Goal: Information Seeking & Learning: Learn about a topic

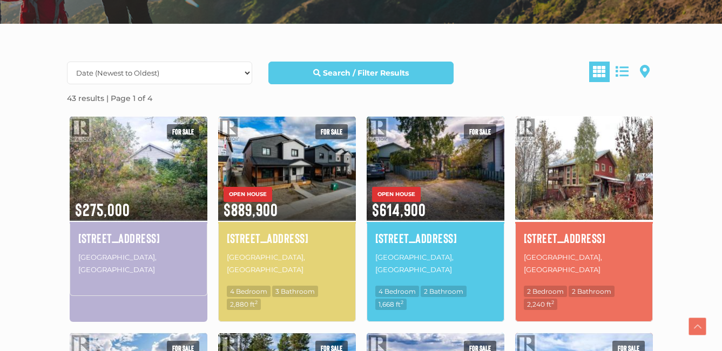
click at [566, 169] on img at bounding box center [584, 169] width 138 height 108
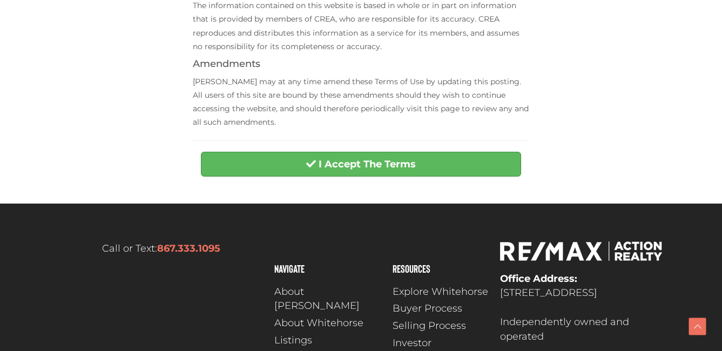
scroll to position [572, 0]
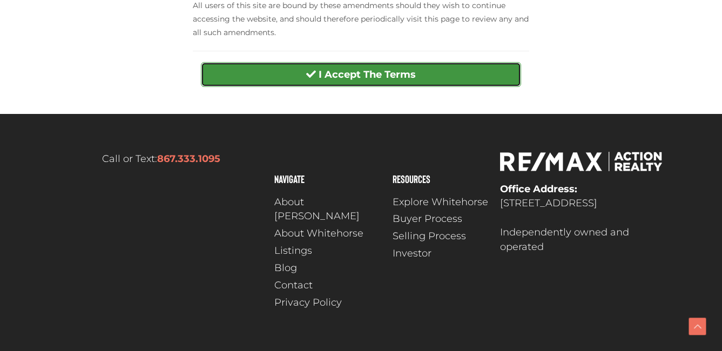
click at [415, 84] on button "I Accept The Terms" at bounding box center [361, 74] width 320 height 25
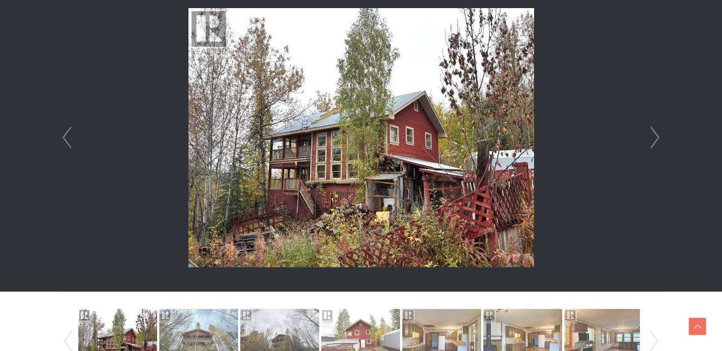
scroll to position [324, 0]
